Goal: Communication & Community: Answer question/provide support

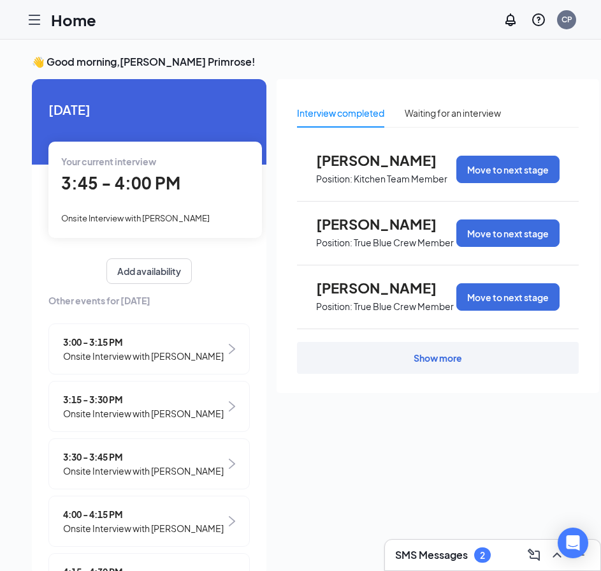
click at [486, 550] on div "2" at bounding box center [482, 554] width 17 height 15
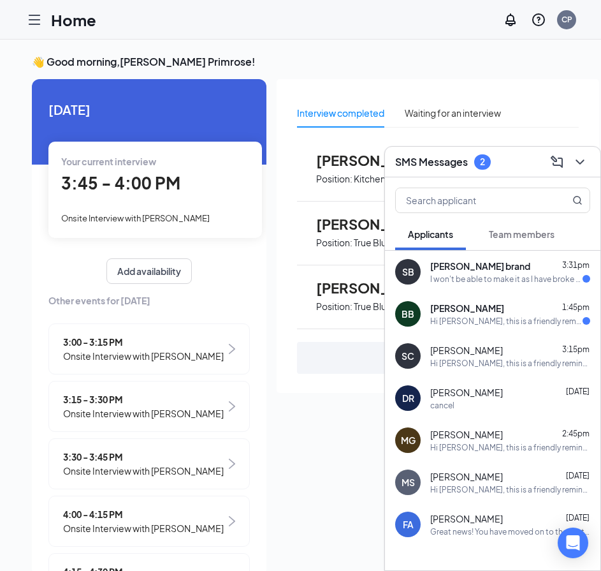
click at [434, 273] on div "I won't be able to make it as I have broke my foot" at bounding box center [506, 278] width 152 height 11
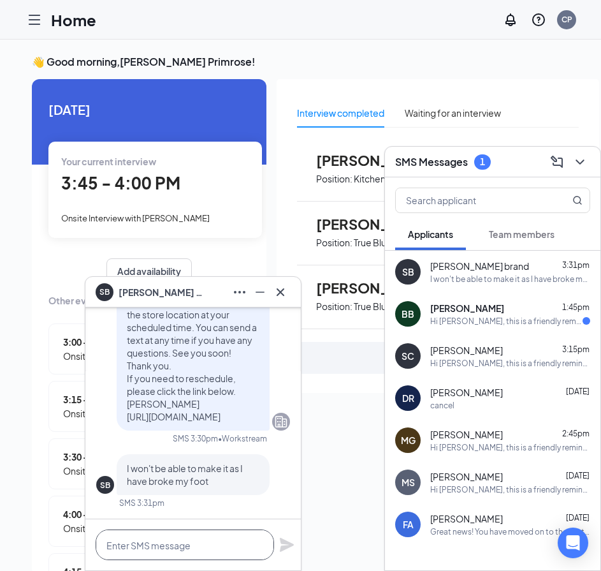
drag, startPoint x: 210, startPoint y: 549, endPoint x: 187, endPoint y: 546, distance: 23.1
click at [203, 550] on textarea at bounding box center [185, 544] width 179 height 31
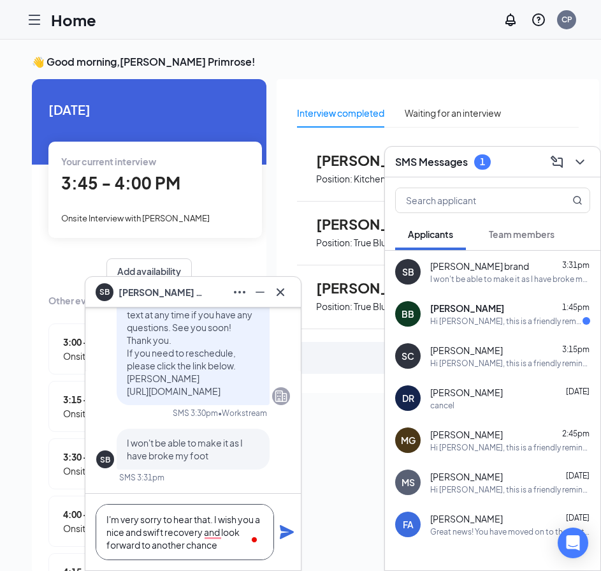
click at [216, 516] on textarea "I'm very sorry to hear that. I wish you a nice and swift recovery and look forw…" at bounding box center [185, 532] width 179 height 56
drag, startPoint x: 117, startPoint y: 520, endPoint x: 106, endPoint y: 519, distance: 10.2
click at [106, 519] on textarea "I'm very sorry to hear that. We wish you a nice and swift recovery and look for…" at bounding box center [185, 532] width 179 height 56
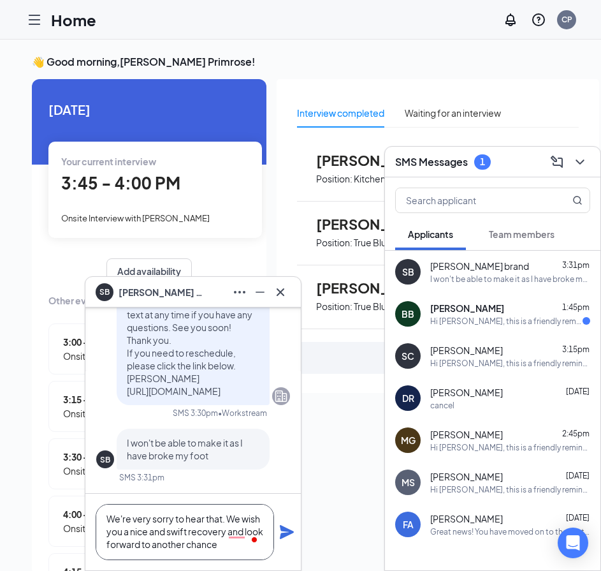
click at [250, 550] on textarea "We're very sorry to hear that. We wish you a nice and swift recovery and look f…" at bounding box center [185, 532] width 179 height 56
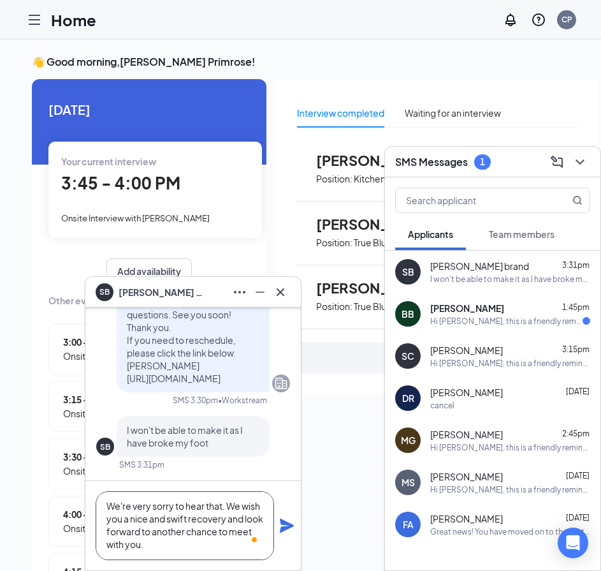
type textarea "We're very sorry to hear that. We wish you a nice and swift recovery and look f…"
click at [286, 526] on icon "Plane" at bounding box center [287, 525] width 14 height 14
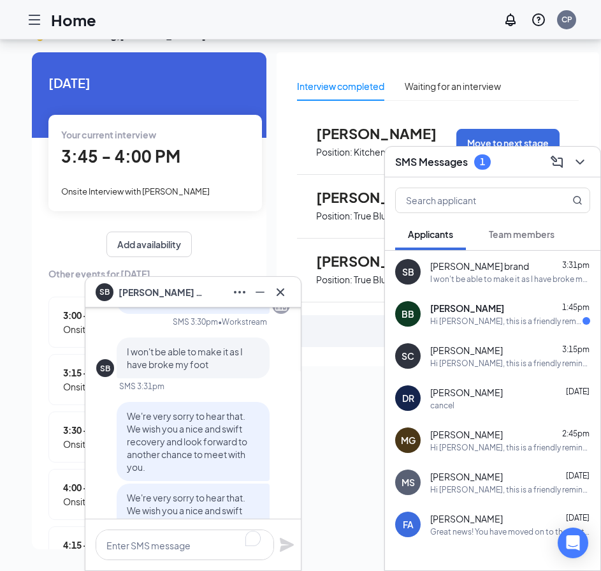
scroll to position [0, 0]
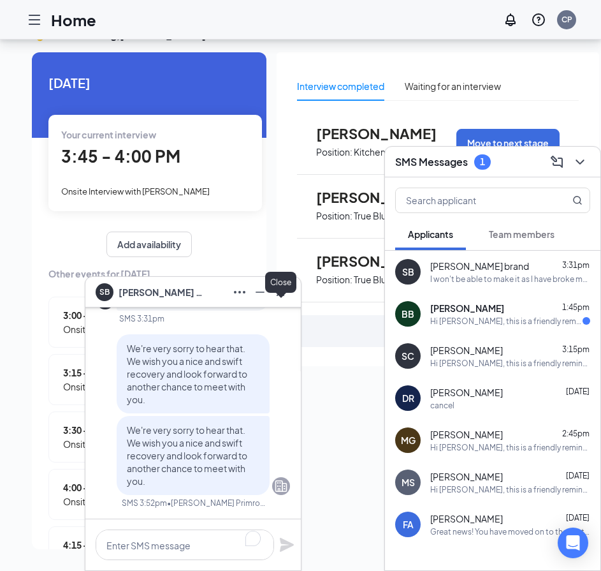
click at [277, 289] on icon "Cross" at bounding box center [280, 291] width 15 height 15
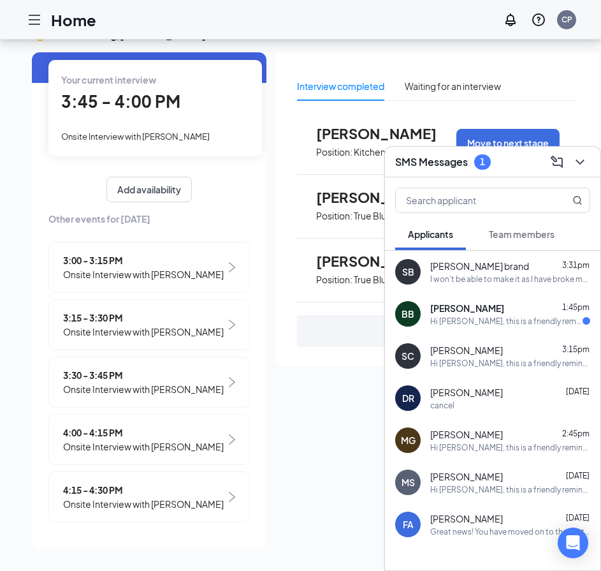
scroll to position [73, 0]
click at [523, 314] on div "[PERSON_NAME] 1:45pm" at bounding box center [510, 308] width 160 height 13
